Goal: Task Accomplishment & Management: Use online tool/utility

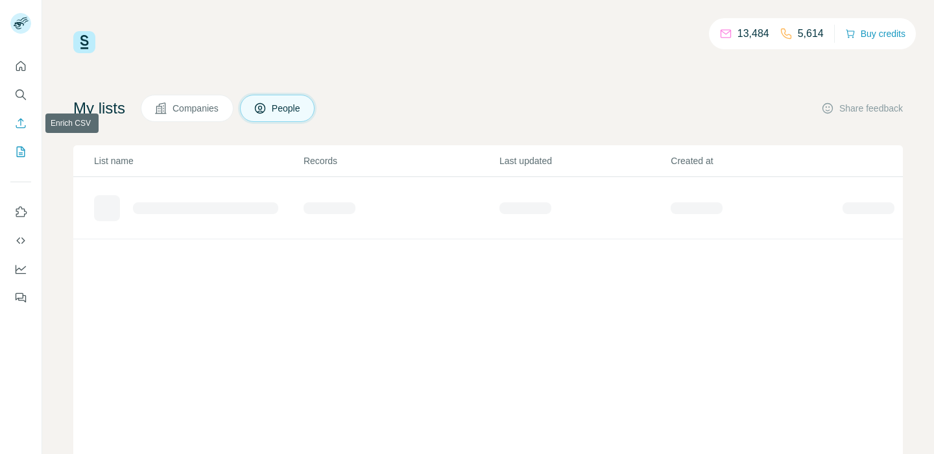
click at [16, 125] on icon "Enrich CSV" at bounding box center [21, 123] width 10 height 10
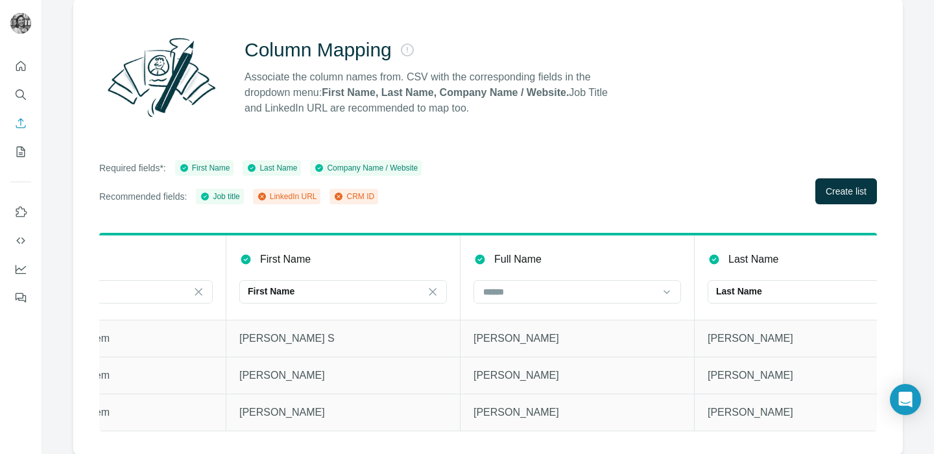
scroll to position [0, 347]
click at [522, 295] on input at bounding box center [564, 292] width 175 height 14
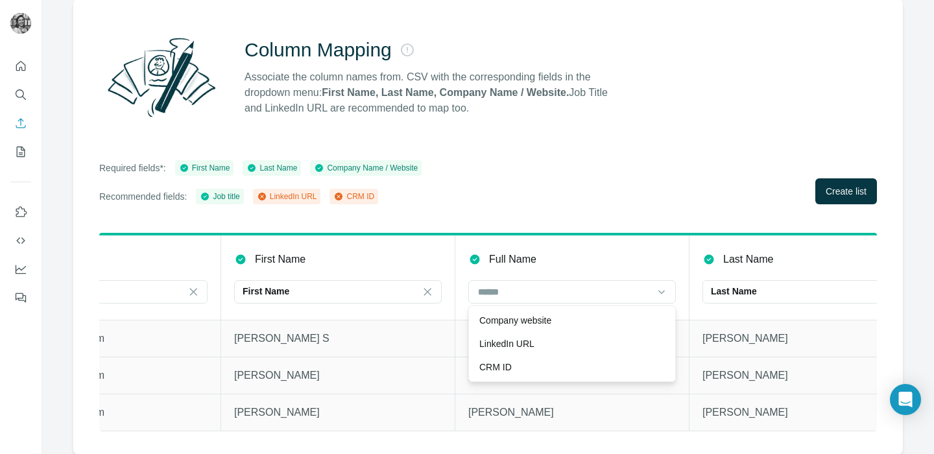
click at [544, 260] on div "Full Name" at bounding box center [571, 260] width 207 height 16
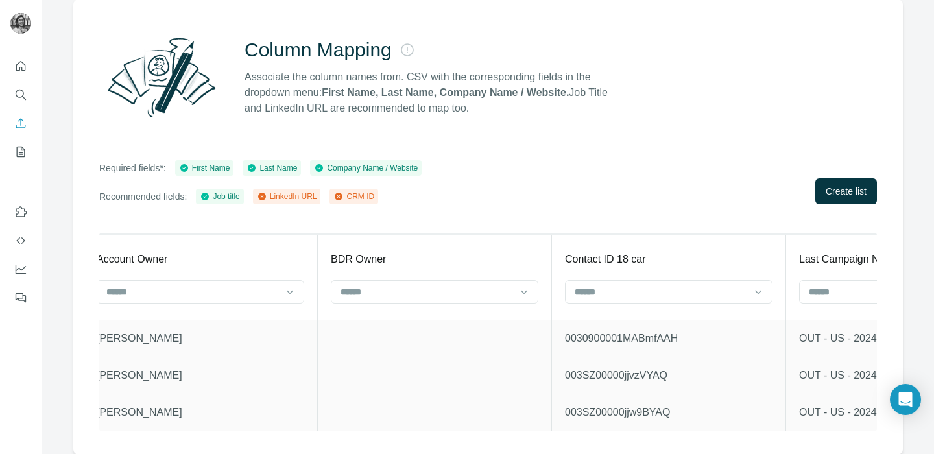
scroll to position [0, 3618]
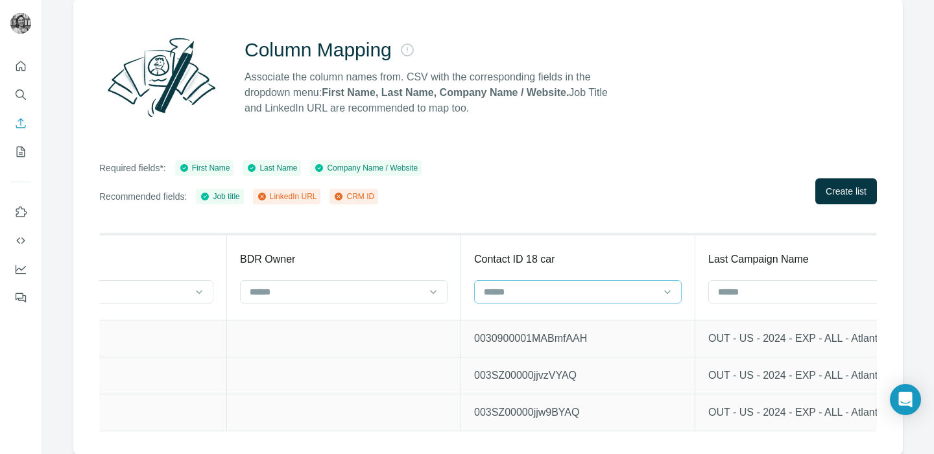
click at [606, 289] on input at bounding box center [569, 292] width 175 height 14
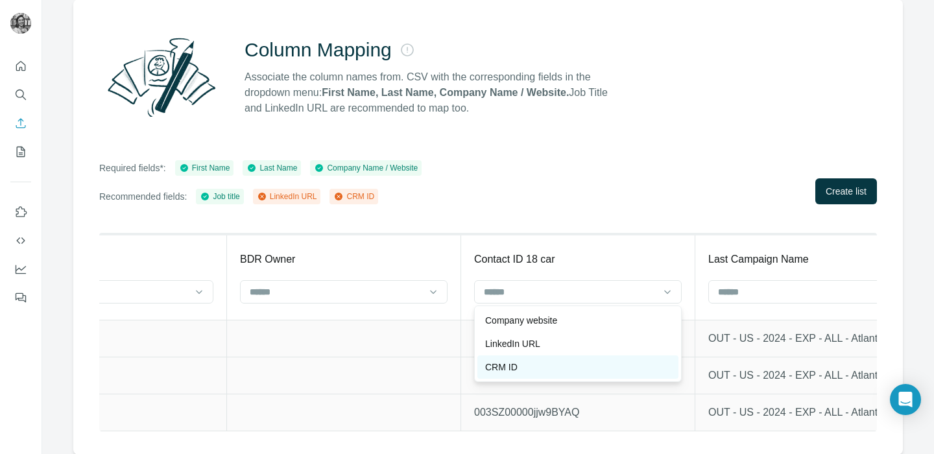
click at [576, 364] on div "CRM ID" at bounding box center [577, 367] width 185 height 13
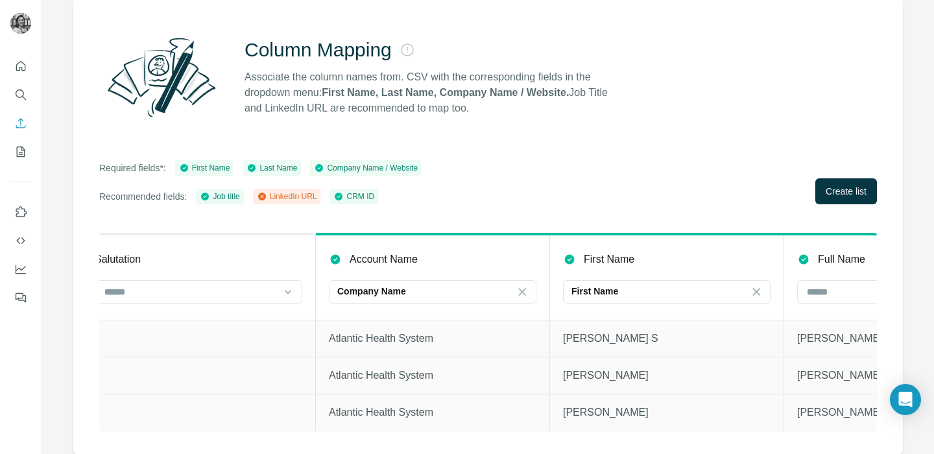
scroll to position [0, 0]
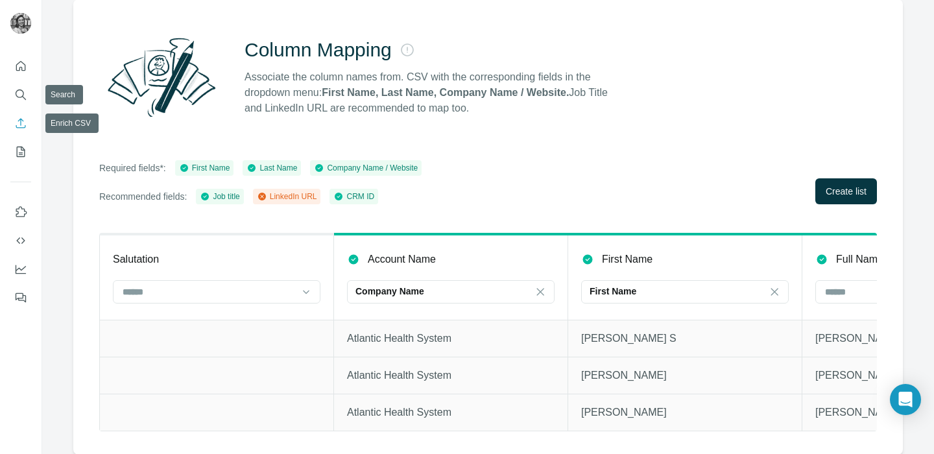
click at [17, 115] on button "Enrich CSV" at bounding box center [20, 123] width 21 height 23
click at [25, 125] on icon "Enrich CSV" at bounding box center [21, 123] width 10 height 10
click at [19, 80] on nav at bounding box center [20, 108] width 21 height 109
click at [21, 66] on icon "Quick start" at bounding box center [20, 66] width 13 height 13
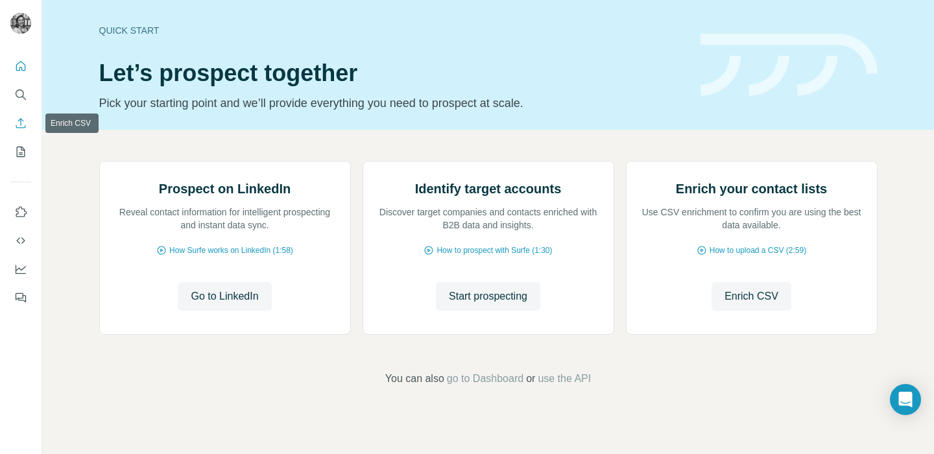
click at [23, 120] on icon "Enrich CSV" at bounding box center [21, 123] width 10 height 10
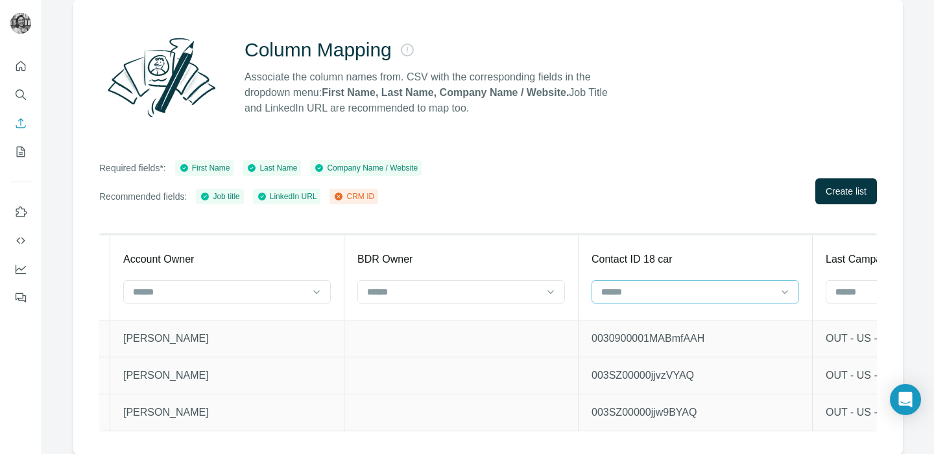
scroll to position [0, 3506]
click at [622, 296] on input at bounding box center [682, 292] width 175 height 14
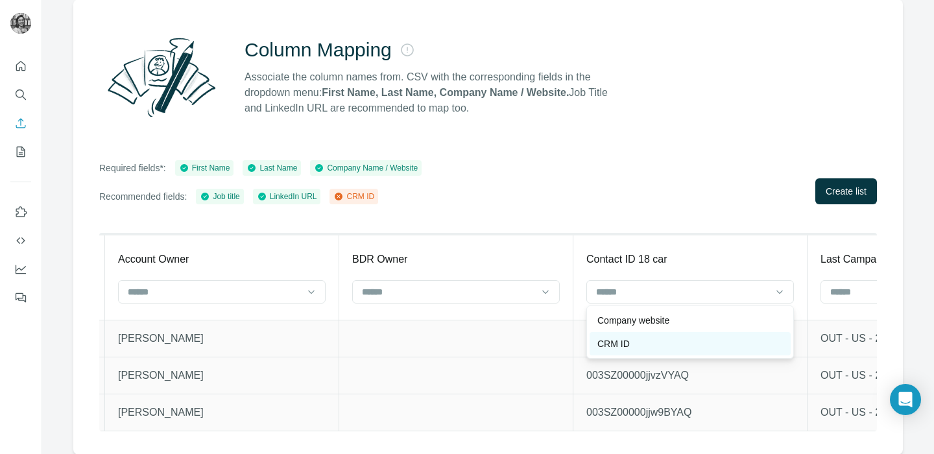
click at [615, 341] on p "CRM ID" at bounding box center [613, 343] width 32 height 13
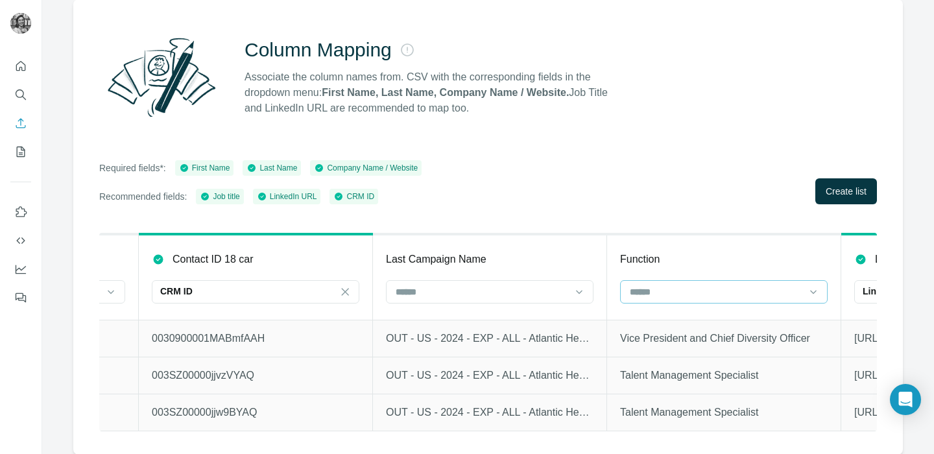
scroll to position [0, 3947]
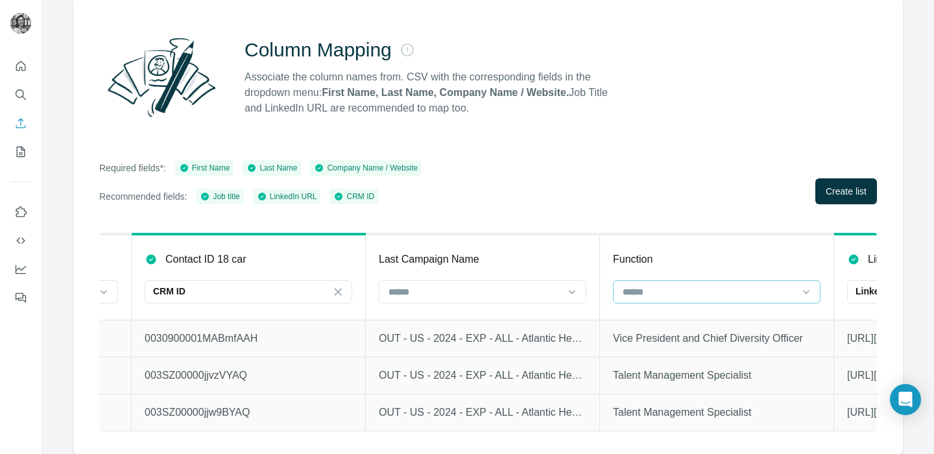
click at [642, 300] on div at bounding box center [708, 292] width 175 height 22
click at [515, 346] on td "OUT - US - 2024 - EXP - ALL - Atlantic Health System Expansion - [PERSON_NAME]" at bounding box center [483, 338] width 234 height 37
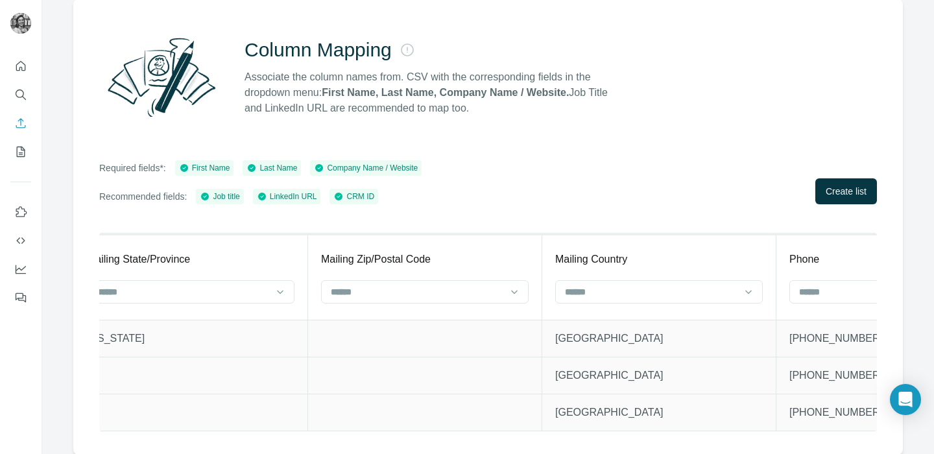
scroll to position [0, 1895]
click at [844, 187] on span "Create list" at bounding box center [845, 191] width 41 height 13
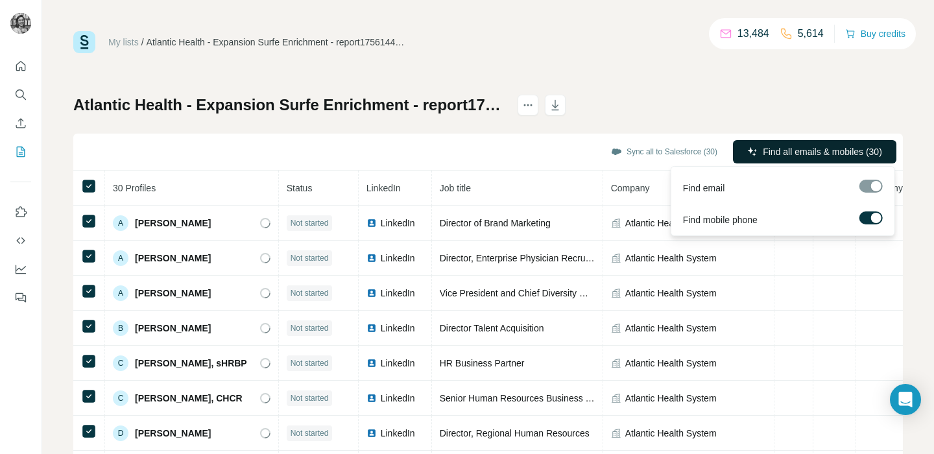
click at [789, 148] on span "Find all emails & mobiles (30)" at bounding box center [822, 151] width 119 height 13
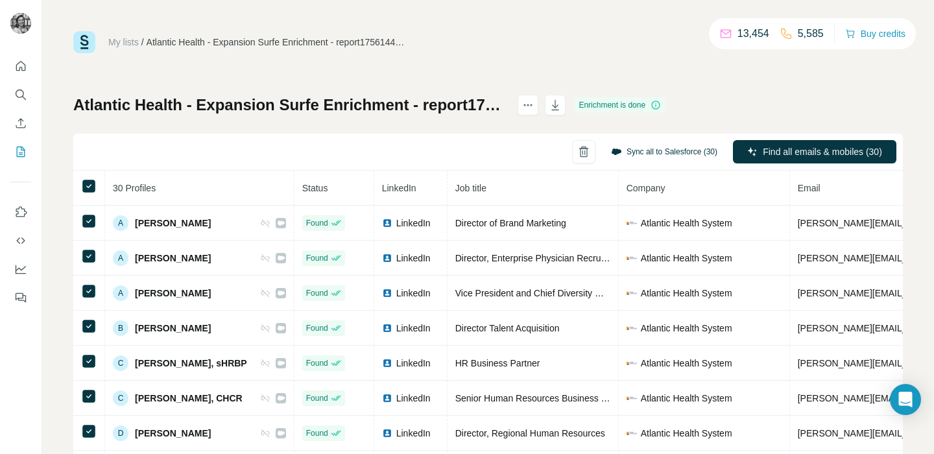
click at [657, 152] on button "Sync all to Salesforce (30)" at bounding box center [664, 151] width 124 height 19
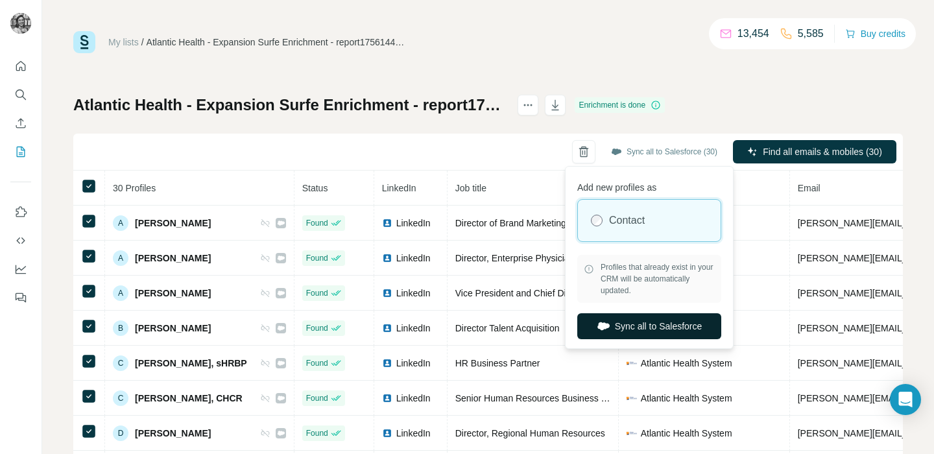
click at [617, 323] on button "Sync all to Salesforce" at bounding box center [649, 326] width 144 height 26
